Goal: Information Seeking & Learning: Learn about a topic

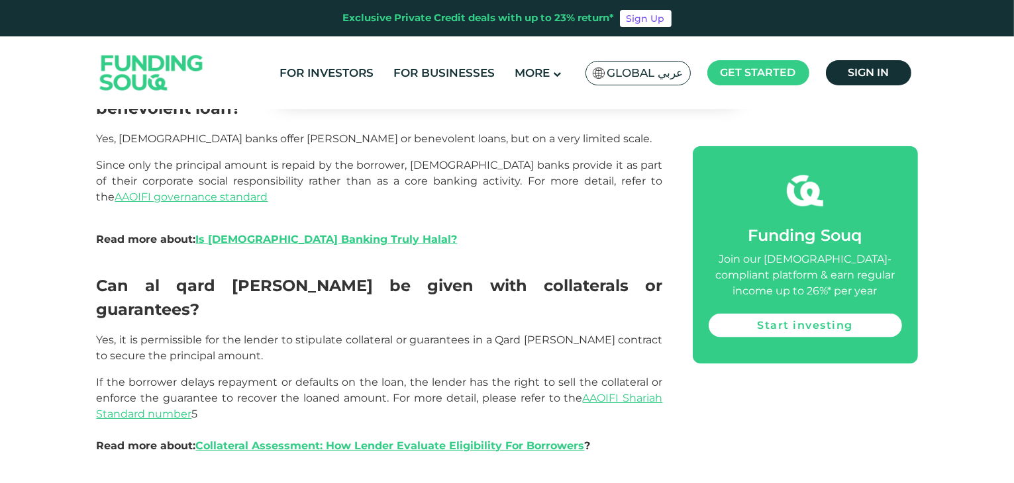
scroll to position [1603, 0]
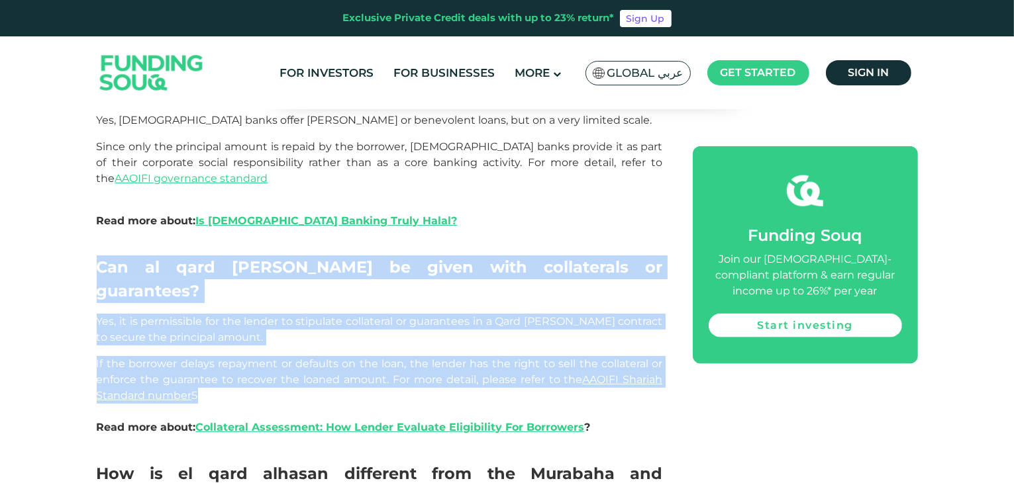
drag, startPoint x: 98, startPoint y: 208, endPoint x: 193, endPoint y: 317, distance: 144.1
click at [193, 317] on div "What is the Al-[PERSON_NAME] in [DEMOGRAPHIC_DATA] finance? The word “Qard” is …" at bounding box center [380, 197] width 566 height 2140
copy div "Can al qard [PERSON_NAME] be given with collaterals or guarantees? Yes, it is p…"
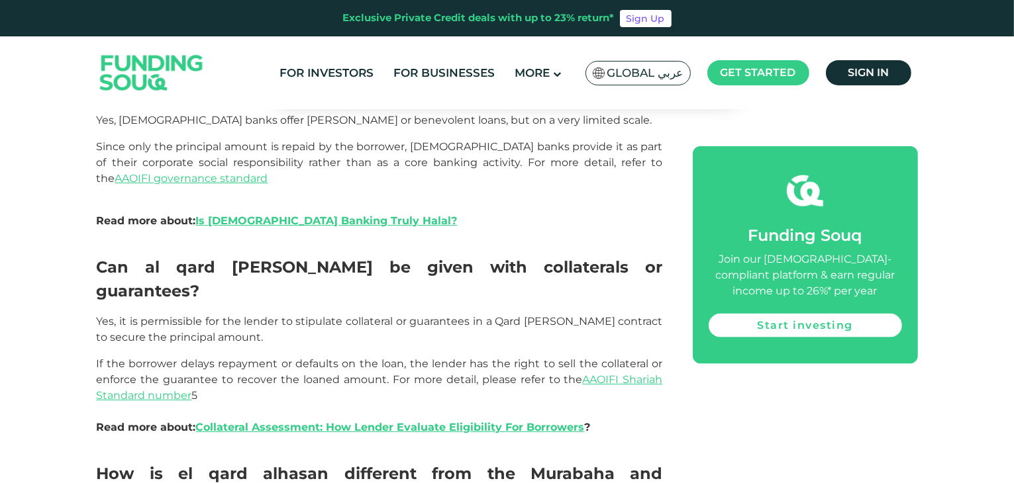
click at [792, 387] on div "What is the Al-[PERSON_NAME] in [DEMOGRAPHIC_DATA] finance? The word “Qard” is …" at bounding box center [507, 197] width 821 height 2140
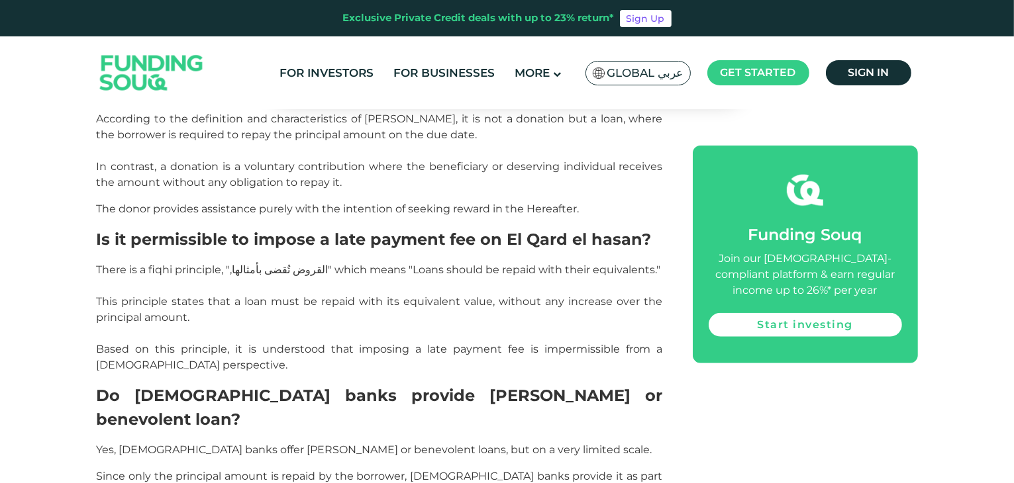
scroll to position [1296, 0]
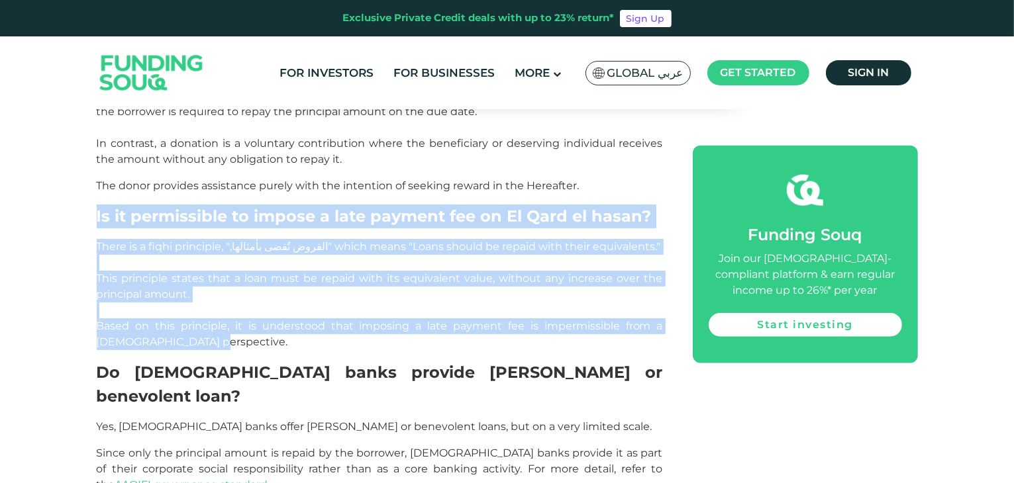
drag, startPoint x: 97, startPoint y: 181, endPoint x: 159, endPoint y: 311, distance: 143.7
copy div "Is it permissible to impose a late payment fee on El Qard el hasan? There is a …"
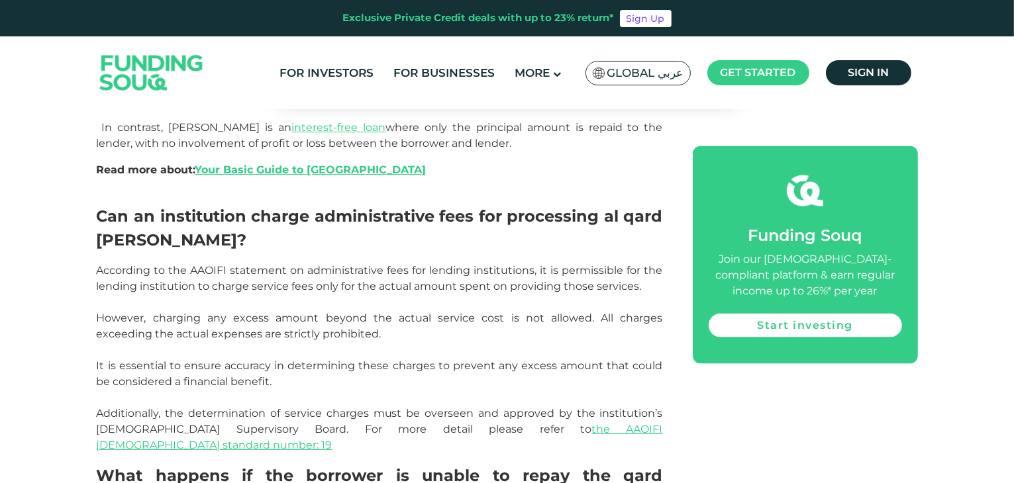
scroll to position [1975, 0]
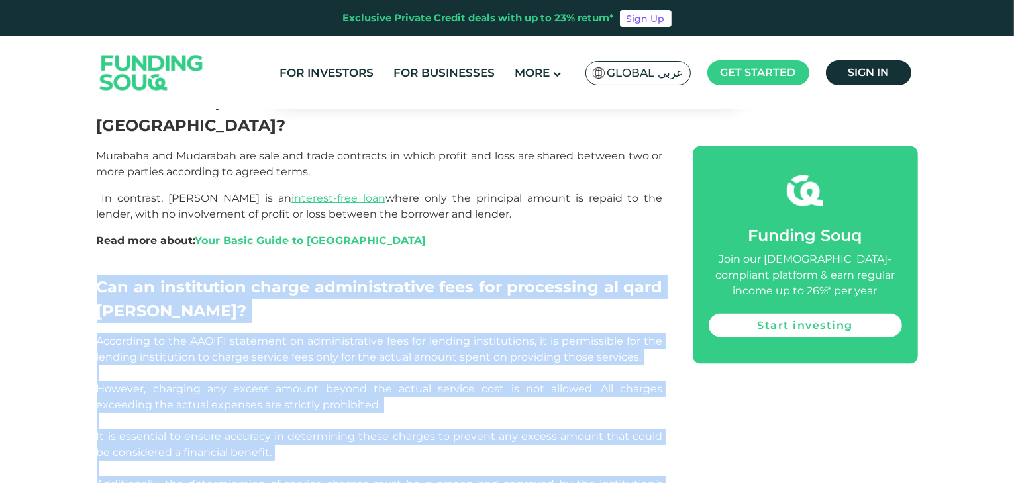
drag, startPoint x: 99, startPoint y: 180, endPoint x: 620, endPoint y: 390, distance: 561.9
copy div "Can an institution charge administrative fees for processing al qard [PERSON_NA…"
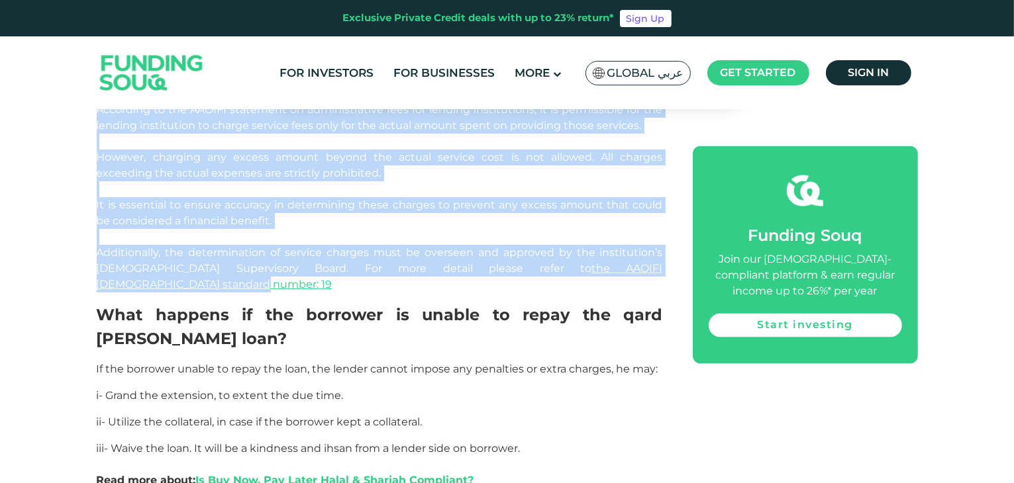
scroll to position [2211, 0]
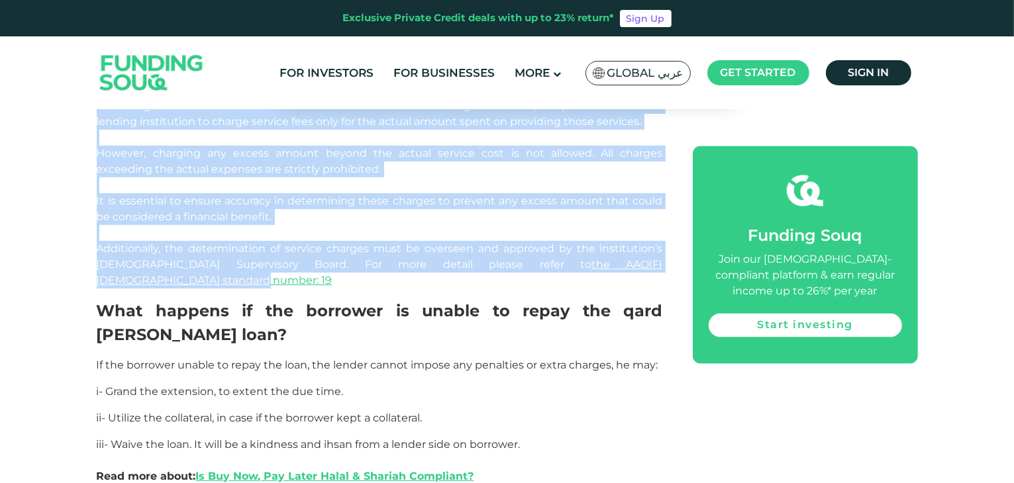
drag, startPoint x: 98, startPoint y: 185, endPoint x: 540, endPoint y: 325, distance: 463.5
copy div "What happens if the borrower is unable to repay the qard [PERSON_NAME] loan? If…"
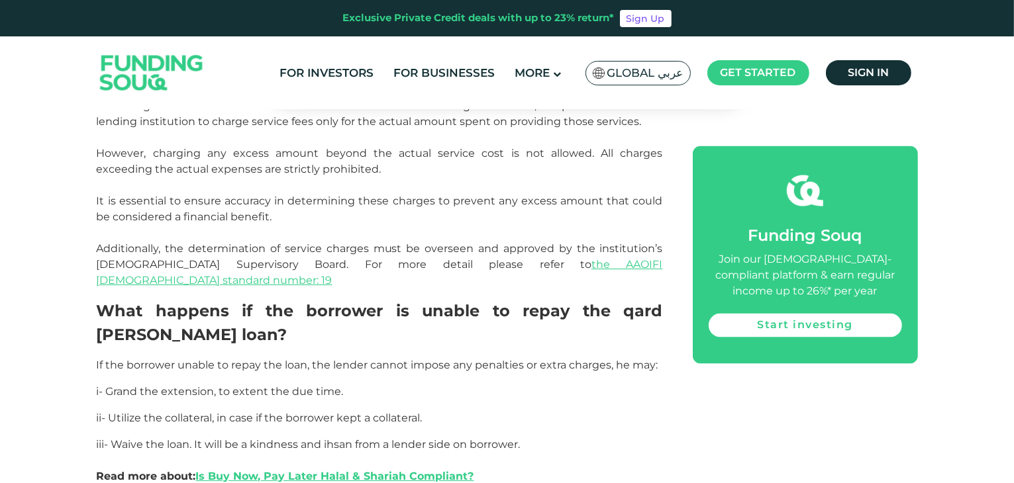
drag, startPoint x: 165, startPoint y: 410, endPoint x: 497, endPoint y: 348, distance: 338.1
click at [497, 437] on p "iii- Waive the loan. It will be a kindness and ihsan from a lender side on borr…" at bounding box center [380, 461] width 566 height 48
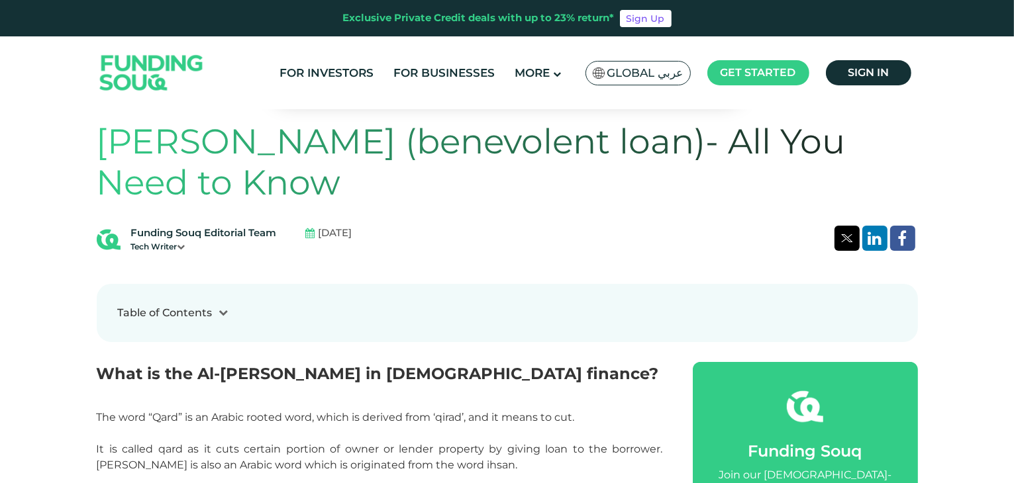
scroll to position [315, 0]
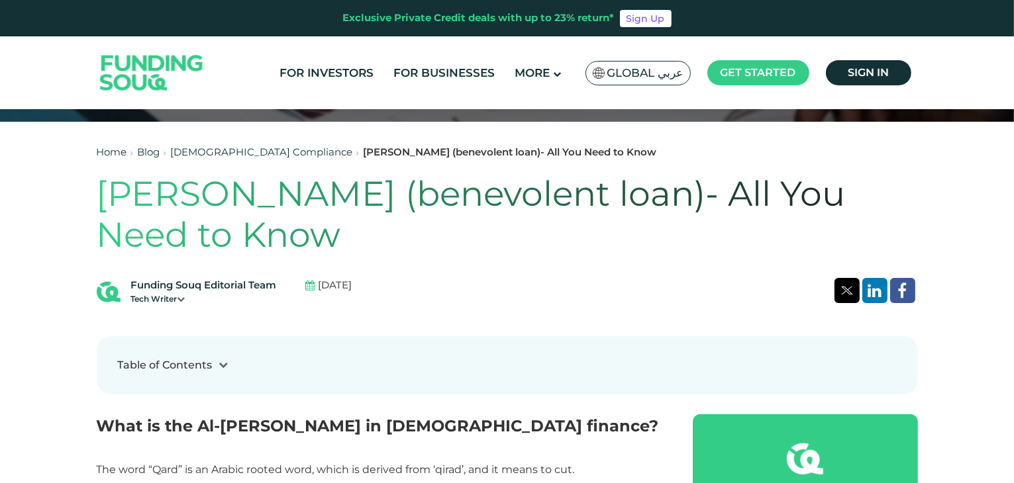
click at [479, 303] on div "Funding Souq Editorial Team Tech Writer [DATE]" at bounding box center [507, 291] width 821 height 27
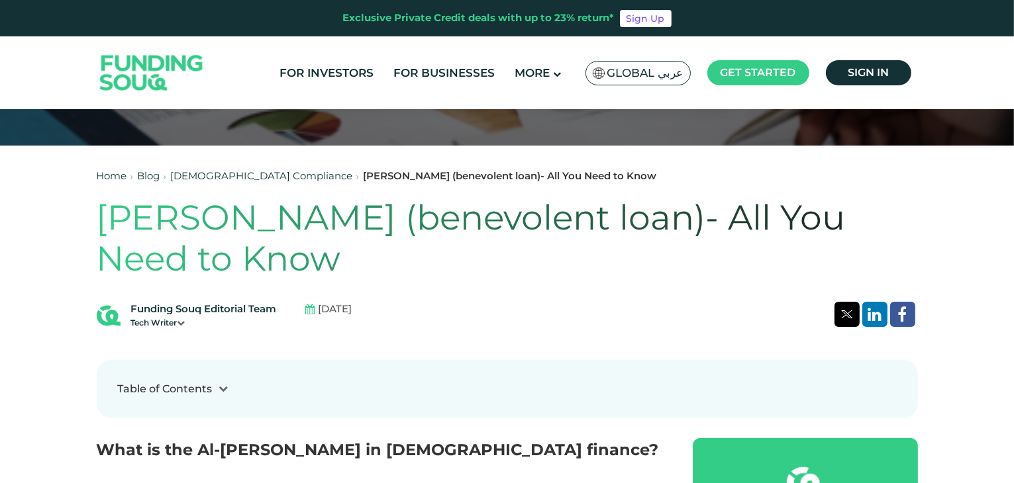
scroll to position [0, 0]
